Goal: Task Accomplishment & Management: Complete application form

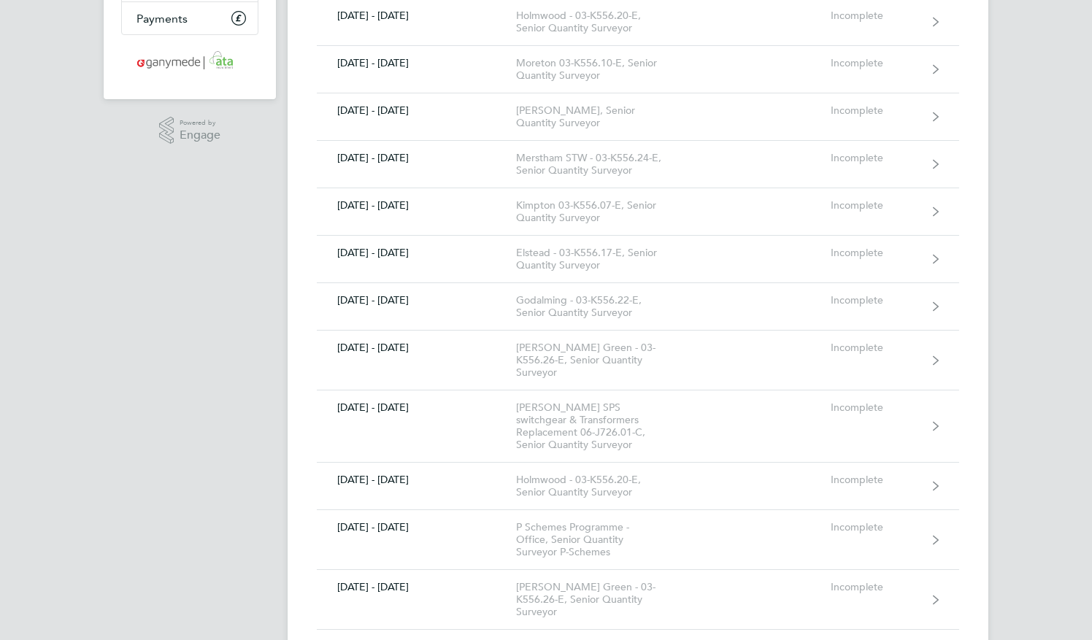
scroll to position [292, 0]
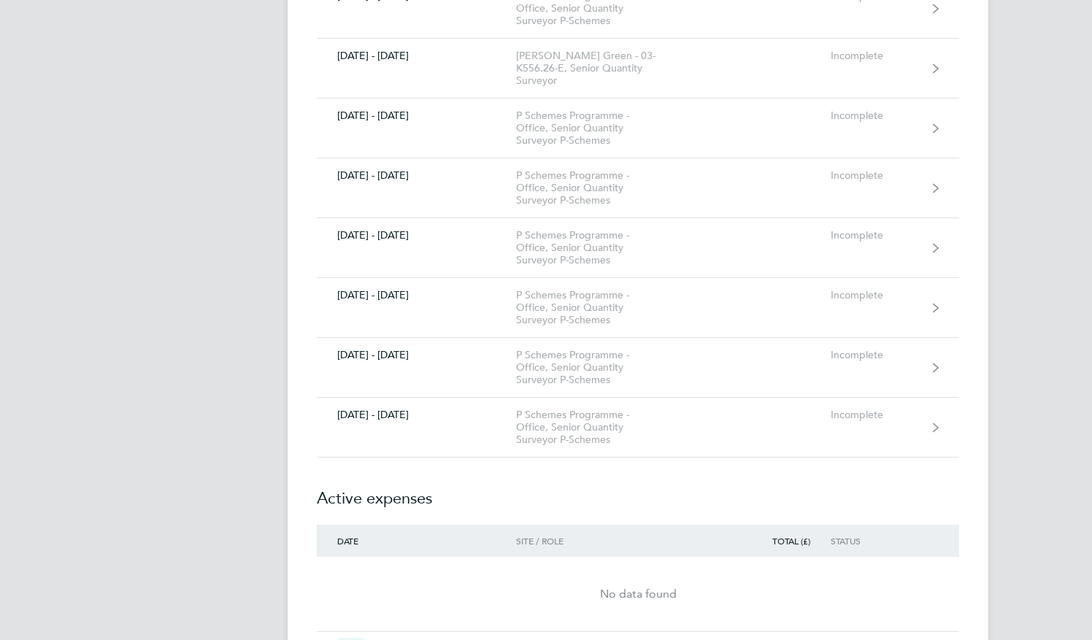
scroll to position [846, 0]
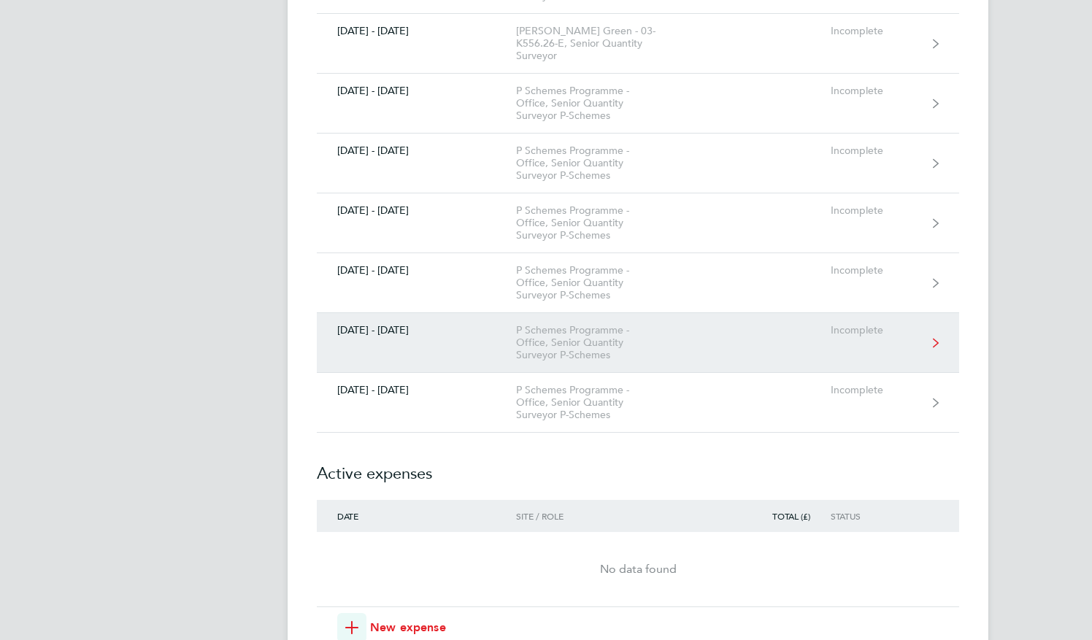
click at [368, 324] on div "[DATE] - [DATE]" at bounding box center [416, 330] width 199 height 12
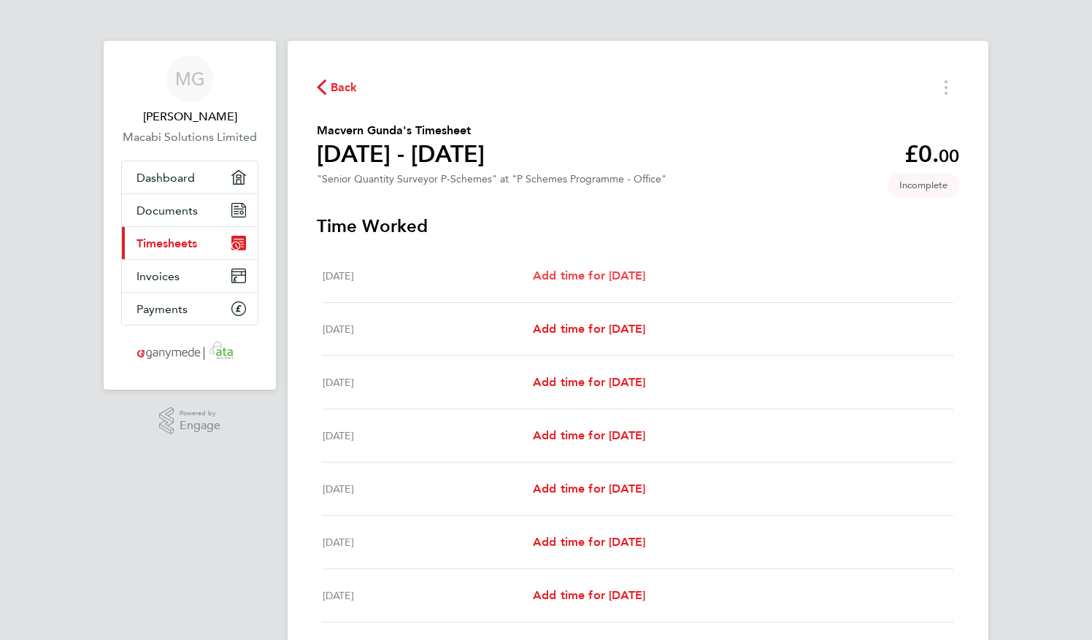
click at [563, 280] on span "Add time for [DATE]" at bounding box center [589, 276] width 112 height 14
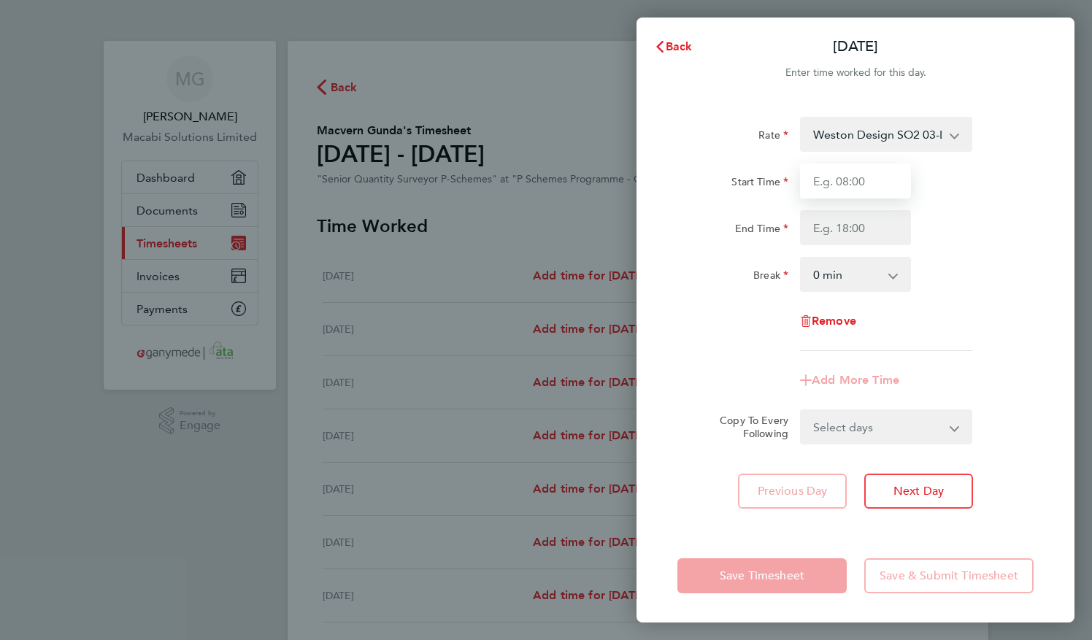
click at [856, 180] on input "Start Time" at bounding box center [855, 180] width 111 height 35
type input "08:00"
type input "16:00"
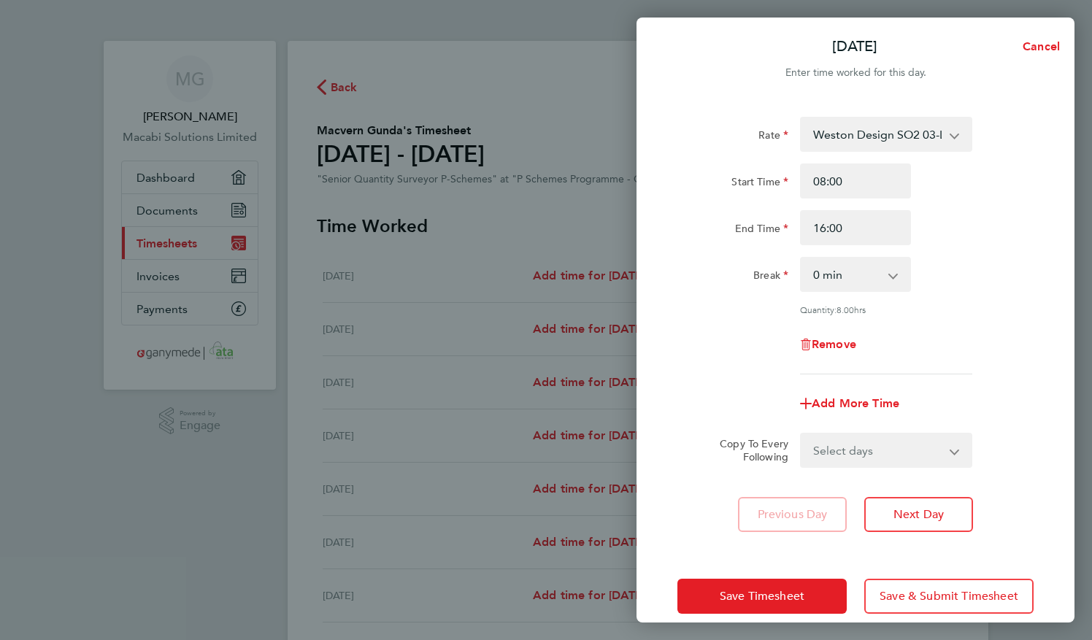
click at [949, 347] on div "Remove" at bounding box center [855, 344] width 368 height 35
click at [915, 515] on span "Next Day" at bounding box center [918, 514] width 50 height 15
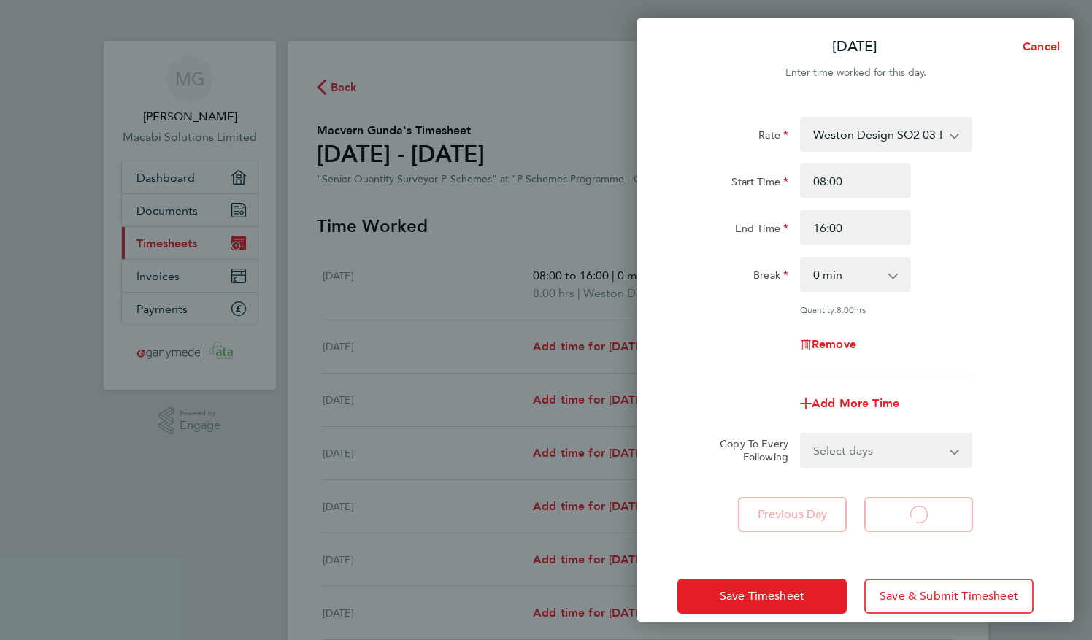
click at [923, 133] on select "Weston Design SO2 03-L702.01-E 9200082508P - 56.25 Holmwood 03-K556.20-E2 92000…" at bounding box center [877, 134] width 152 height 32
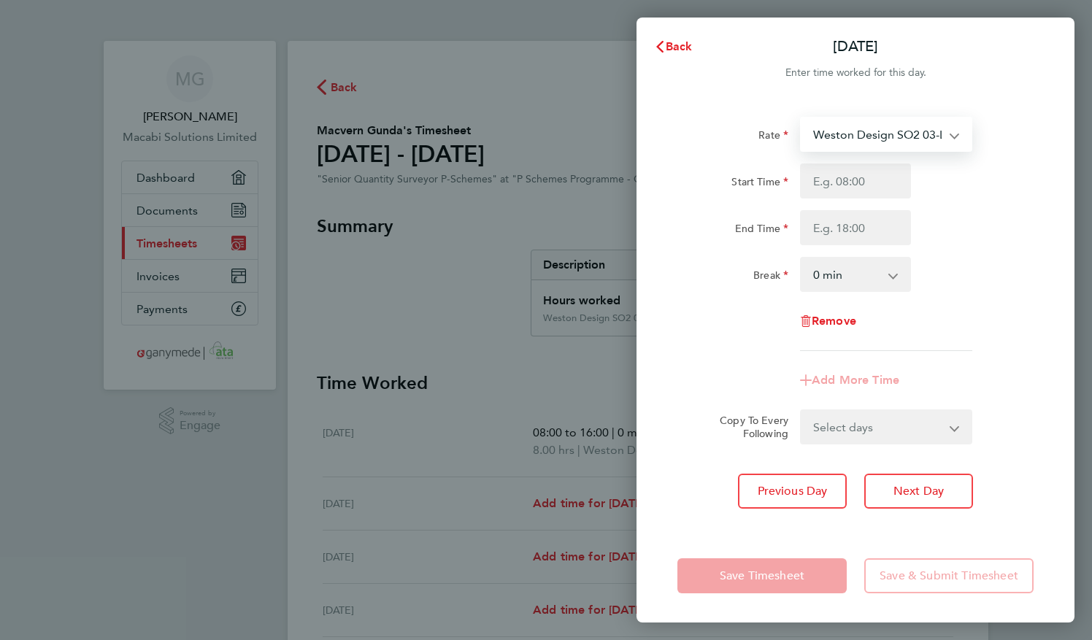
click at [923, 133] on select "Weston Design SO2 03-L702.01-E 9200082508P - 56.25 Fiddlers Hamlet 03-L713.01-E…" at bounding box center [877, 134] width 152 height 32
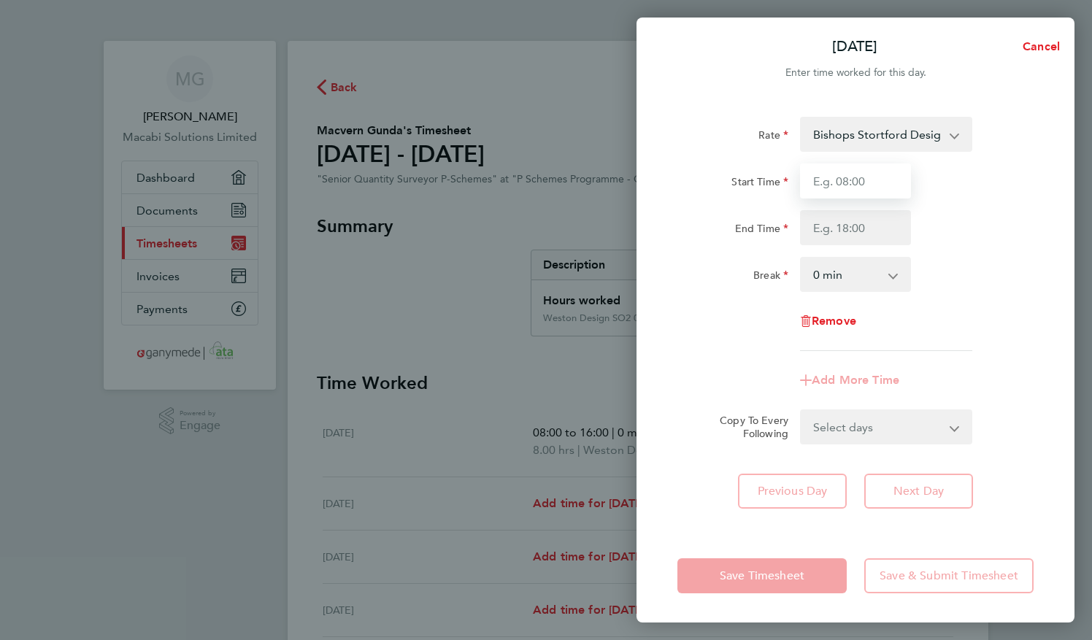
click at [856, 177] on input "Start Time" at bounding box center [855, 180] width 111 height 35
type input "08:00"
type input "16:00"
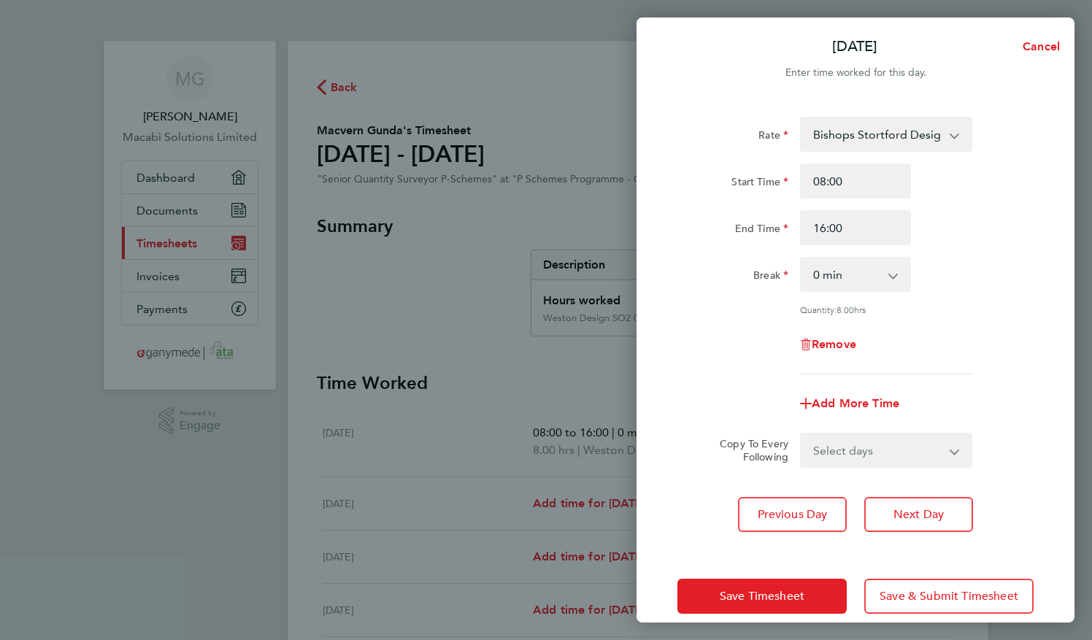
click at [994, 270] on div "Break 0 min 15 min 30 min 45 min 60 min 75 min 90 min" at bounding box center [855, 274] width 368 height 35
click at [929, 520] on button "Next Day" at bounding box center [918, 514] width 109 height 35
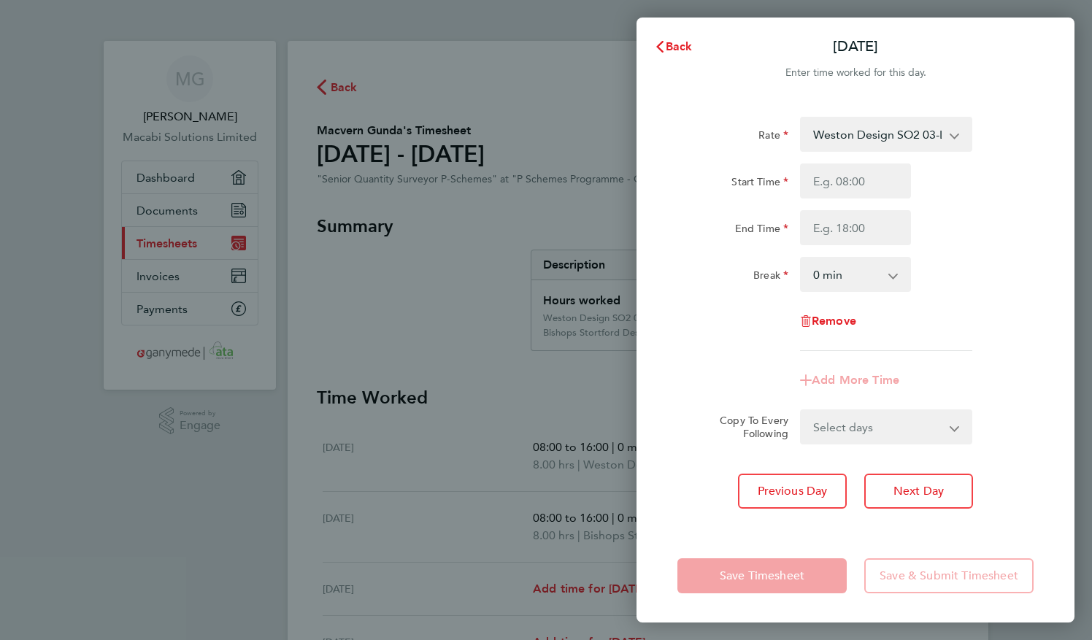
click at [881, 131] on select "Weston Design SO2 03-L702.01-E 9200082508P - 56.25 Fiddlers Hamlet 03-L713.01-E…" at bounding box center [877, 134] width 152 height 32
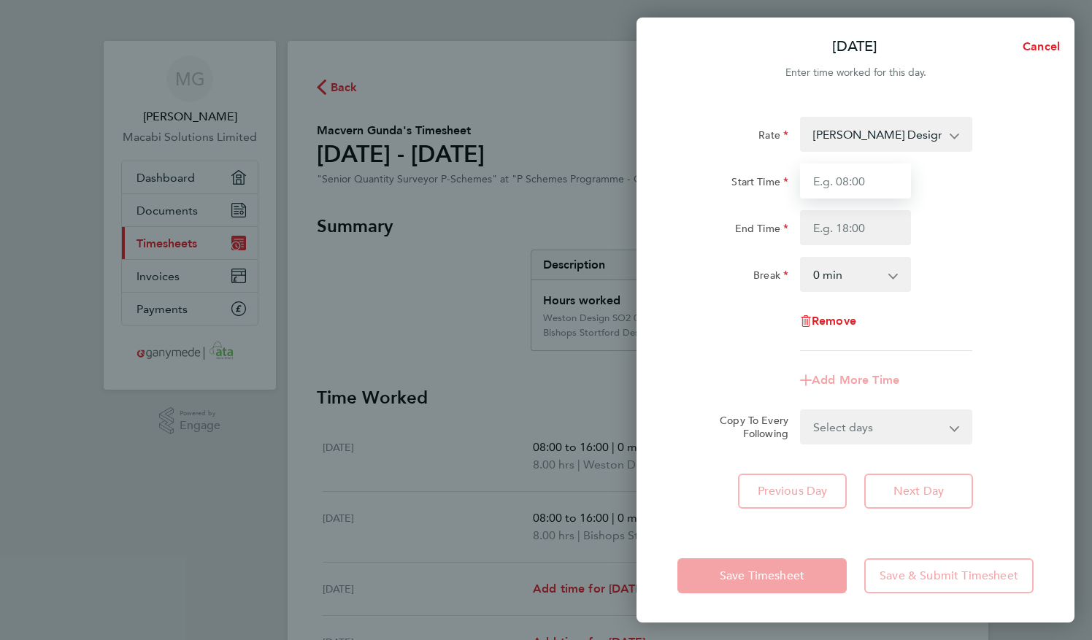
click at [865, 180] on input "Start Time" at bounding box center [855, 180] width 111 height 35
type input "08:00"
type input "16:00"
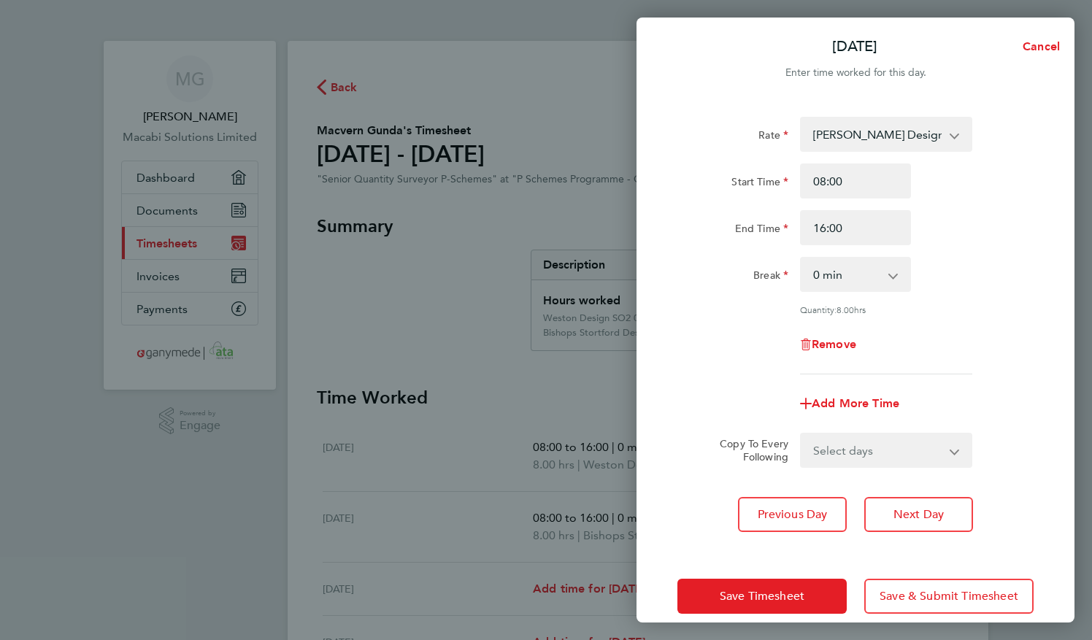
click at [966, 314] on div "[PERSON_NAME] Wintney Design SO 03-L704.01-E 9200081239P - 56.25 Fiddlers Hamle…" at bounding box center [855, 246] width 356 height 258
click at [919, 511] on span "Next Day" at bounding box center [918, 514] width 50 height 15
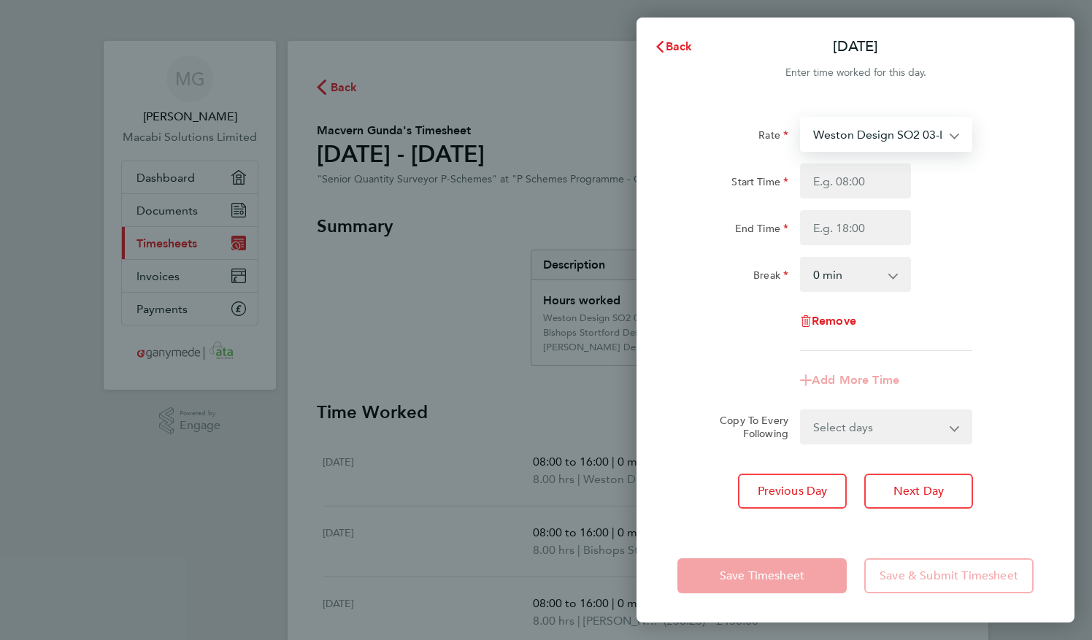
click at [927, 134] on select "Weston Design SO2 03-L702.01-E 9200082508P - 56.25 Fiddlers Hamlet 03-L713.01-E…" at bounding box center [877, 134] width 152 height 32
click at [999, 390] on div "Add More Time" at bounding box center [855, 380] width 368 height 35
click at [930, 135] on select "Weston Design SO2 03-L702.01-E 9200082508P - 56.25 Fiddlers Hamlet 03-L713.01-E…" at bounding box center [877, 134] width 152 height 32
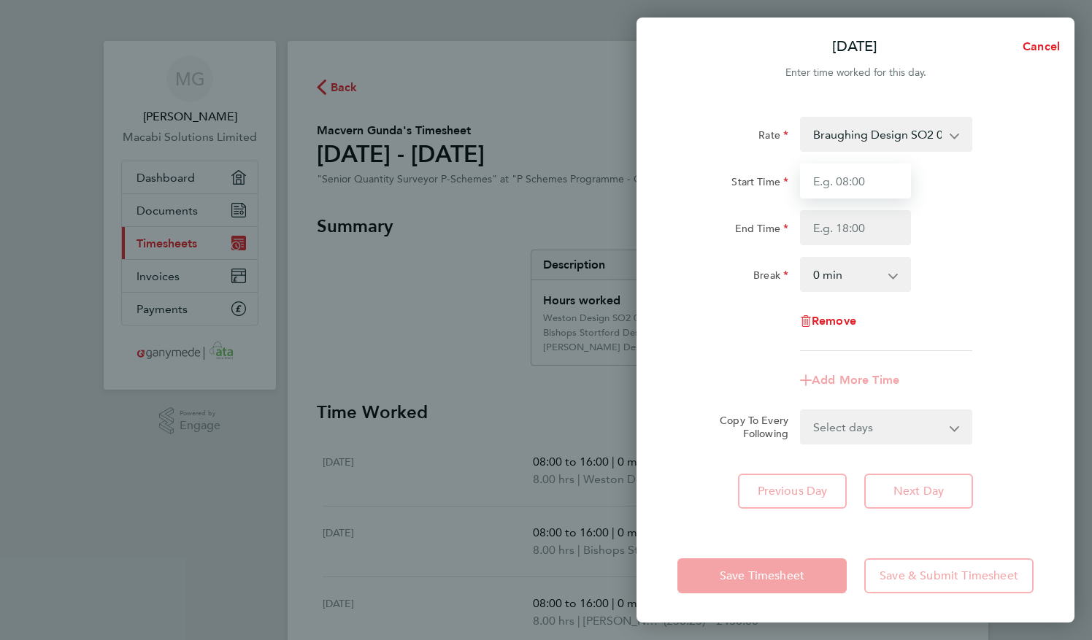
click at [834, 195] on input "Start Time" at bounding box center [855, 180] width 111 height 35
type input "08:00"
type input "16:00"
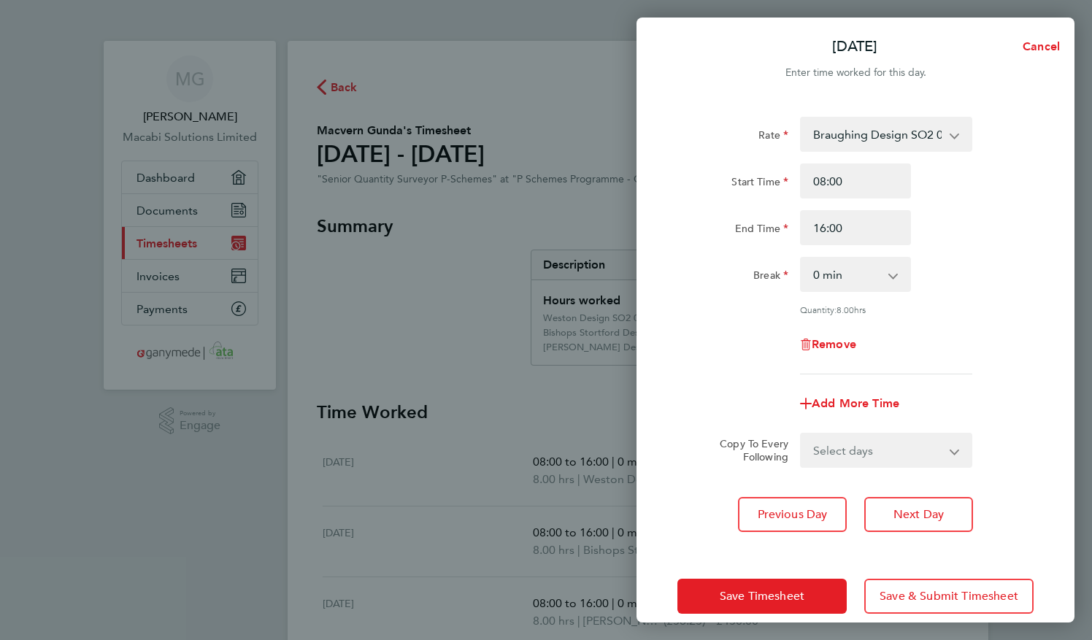
click at [978, 366] on div "Rate Braughing Design SO2 03-L718.01-E 9200081782P - 56.25 Fiddlers Hamlet 03-L…" at bounding box center [855, 246] width 356 height 258
click at [930, 523] on button "Next Day" at bounding box center [918, 514] width 109 height 35
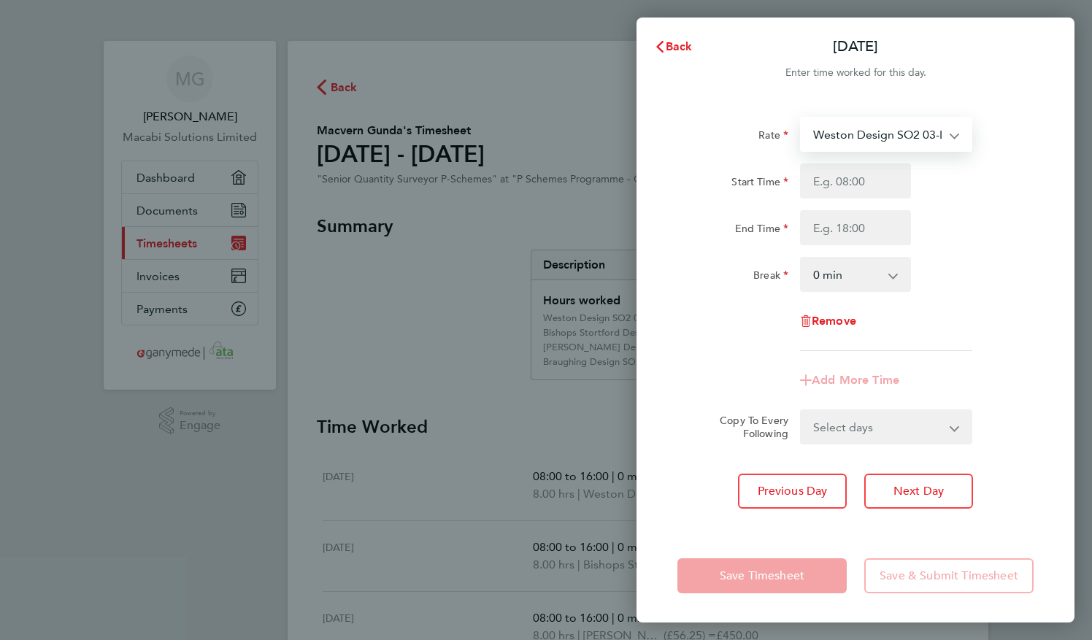
click at [928, 127] on select "Weston Design SO2 03-L702.01-E 9200082508P - 56.25 Fiddlers Hamlet 03-L713.01-E…" at bounding box center [877, 134] width 152 height 32
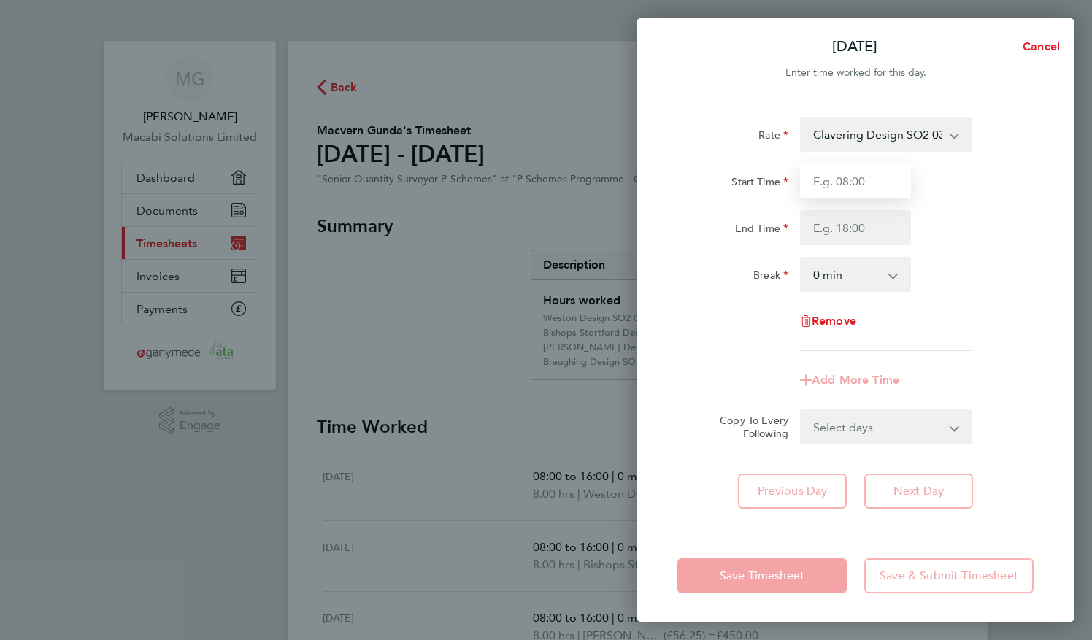
click at [867, 181] on input "Start Time" at bounding box center [855, 180] width 111 height 35
type input "08:00"
type input "16:00"
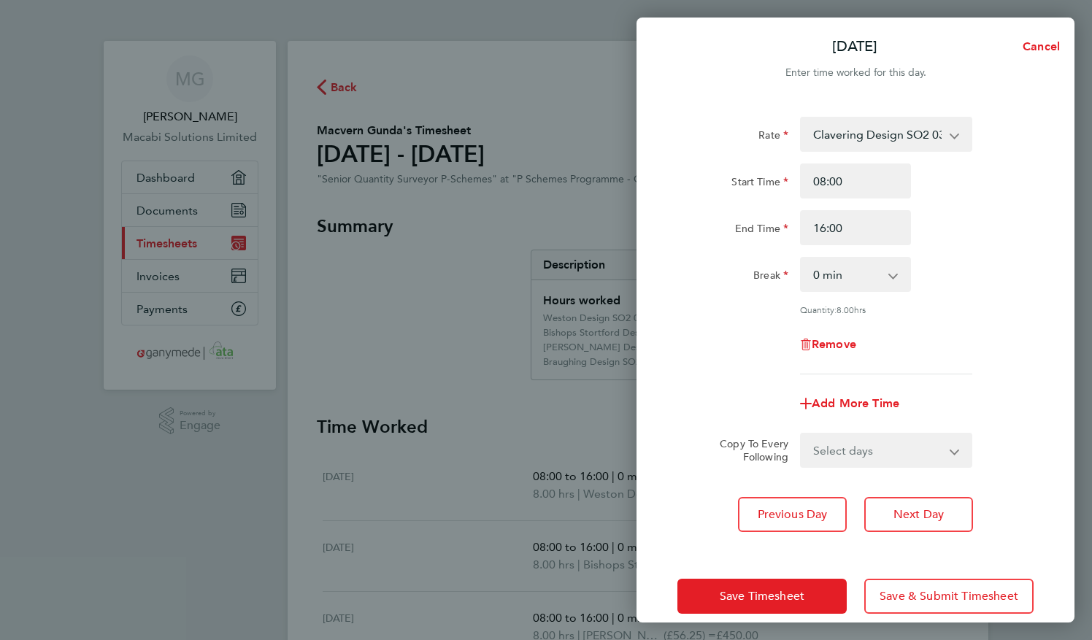
click at [1013, 391] on div "Add More Time" at bounding box center [855, 403] width 368 height 35
click at [807, 598] on button "Save Timesheet" at bounding box center [761, 596] width 169 height 35
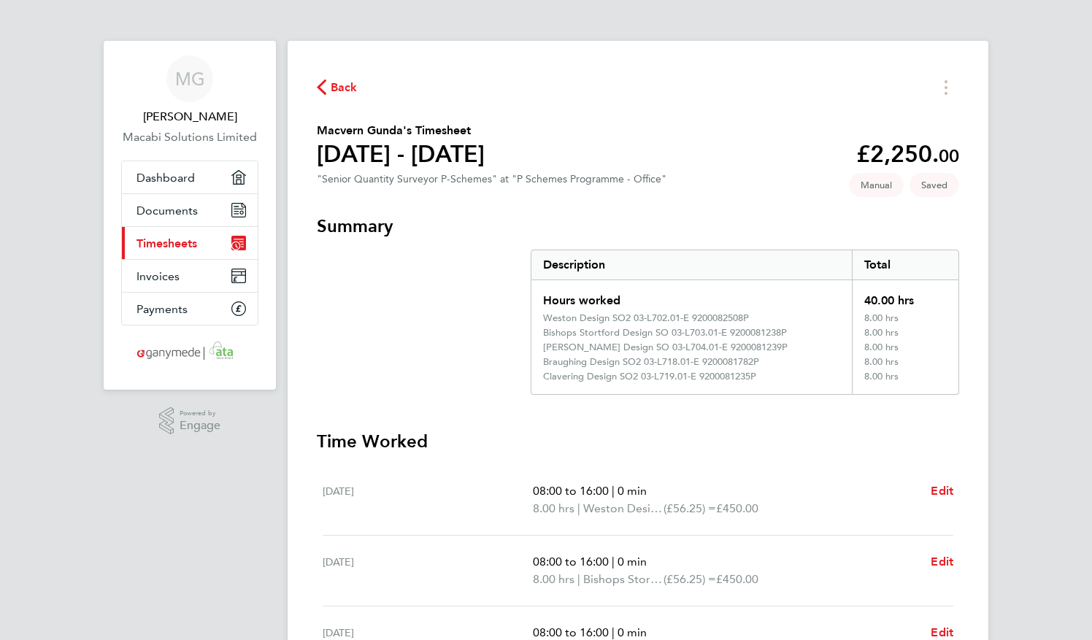
click at [973, 442] on div "Back Macvern Gunda's Timesheet [DATE] - [DATE] £2,250. 00 "Senior Quantity Surv…" at bounding box center [637, 535] width 701 height 989
click at [1049, 485] on div "MG Macvern [PERSON_NAME] Solutions Limited Applications: Dashboard Documents Cu…" at bounding box center [546, 527] width 1092 height 1054
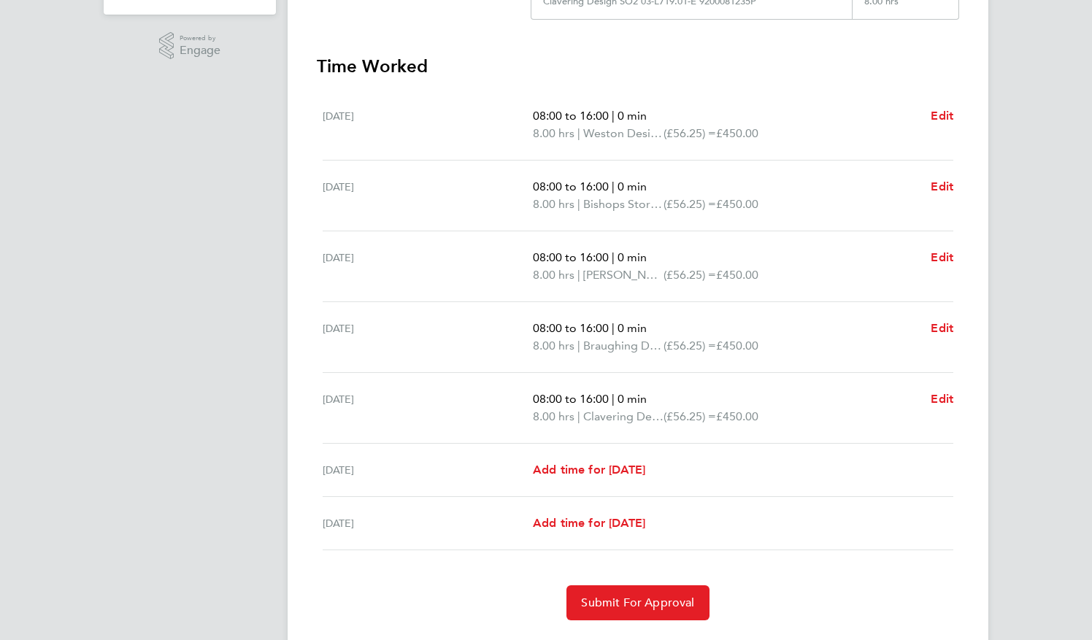
scroll to position [412, 0]
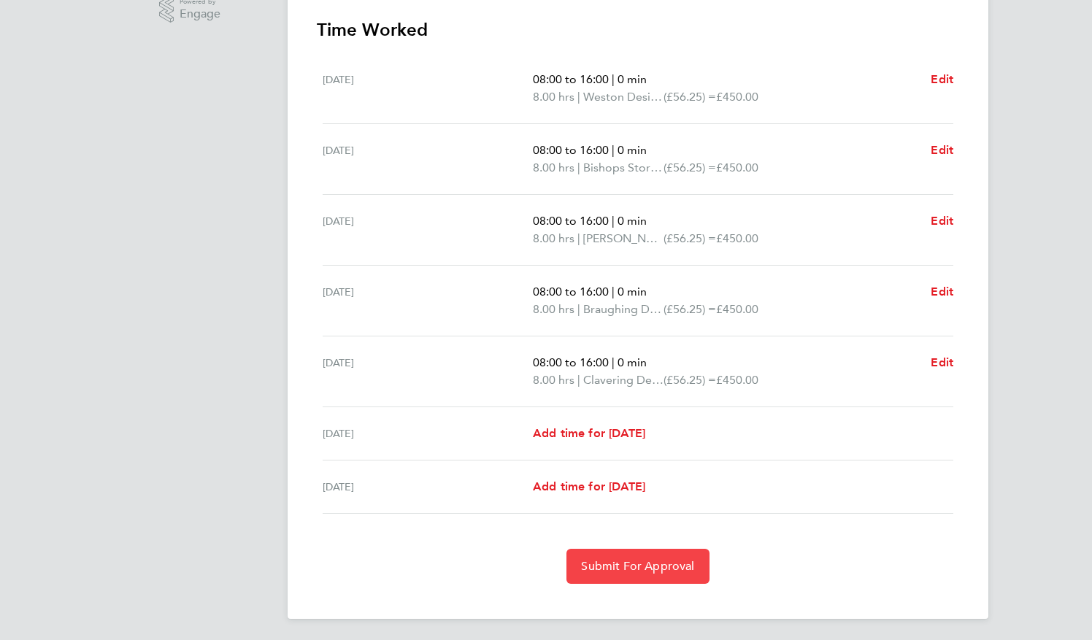
click at [645, 560] on span "Submit For Approval" at bounding box center [637, 566] width 113 height 15
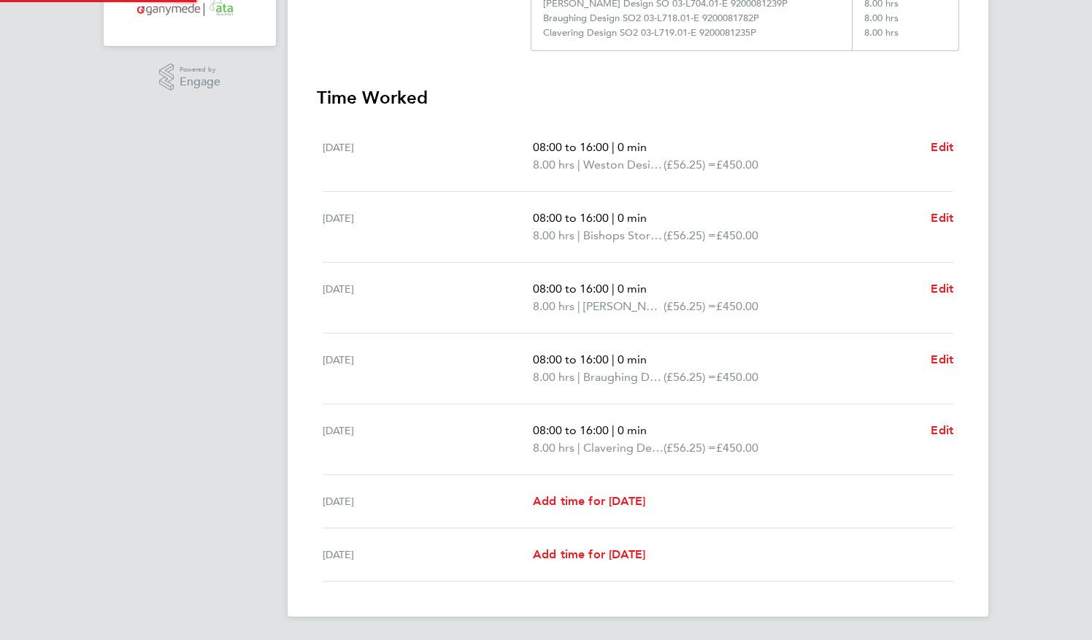
scroll to position [341, 0]
click at [1036, 344] on div "MG Macvern [PERSON_NAME] Solutions Limited Applications: Dashboard Documents Cu…" at bounding box center [546, 151] width 1092 height 984
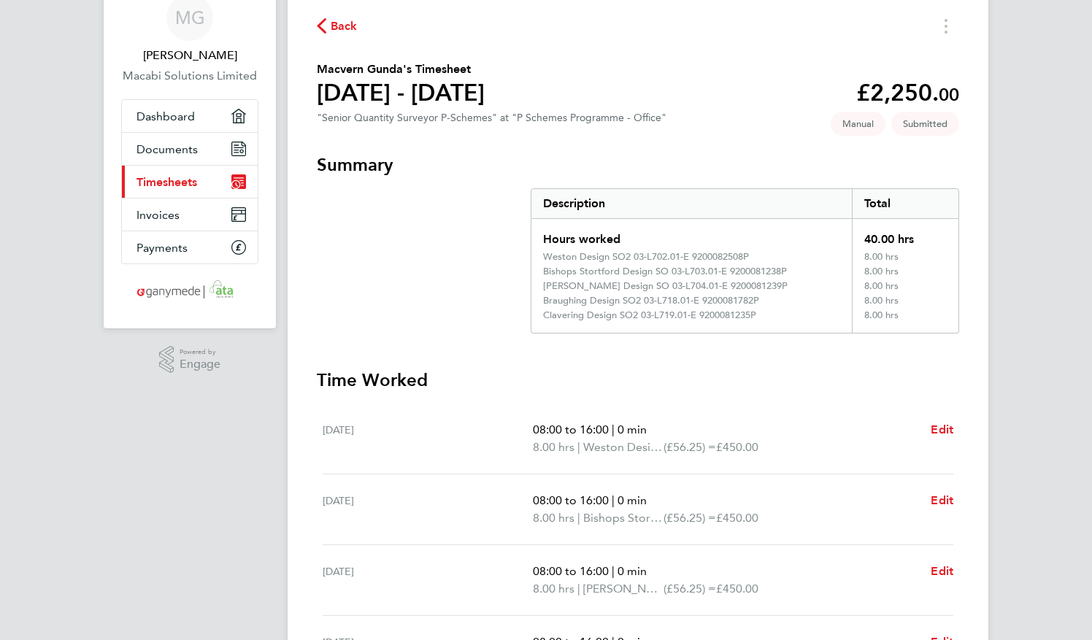
scroll to position [0, 0]
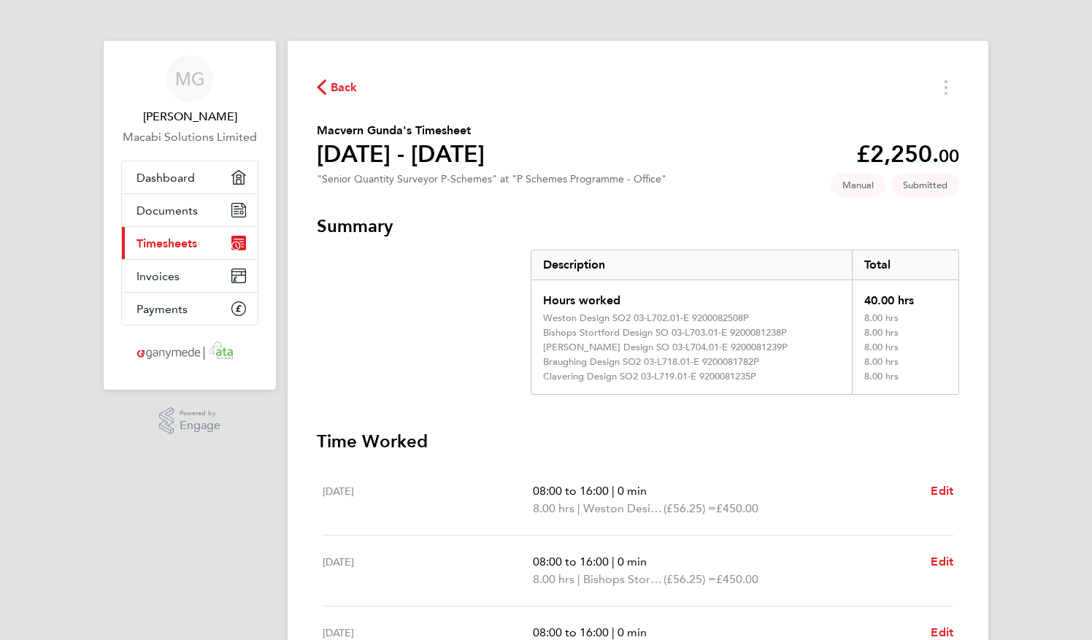
click at [352, 85] on span "Back" at bounding box center [344, 88] width 27 height 18
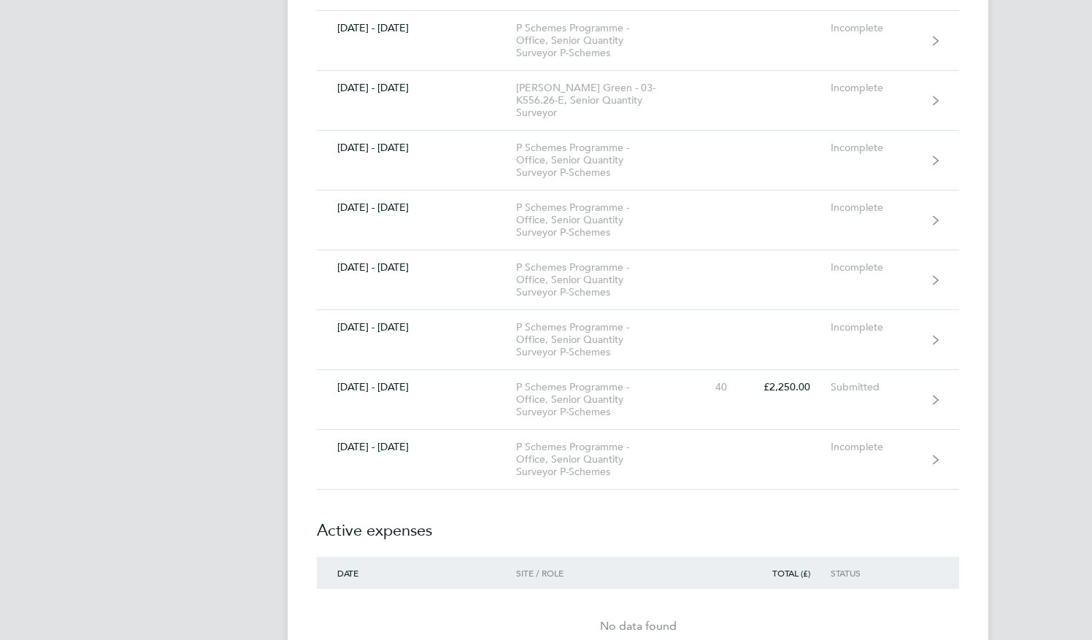
scroll to position [876, 0]
